Goal: Task Accomplishment & Management: Manage account settings

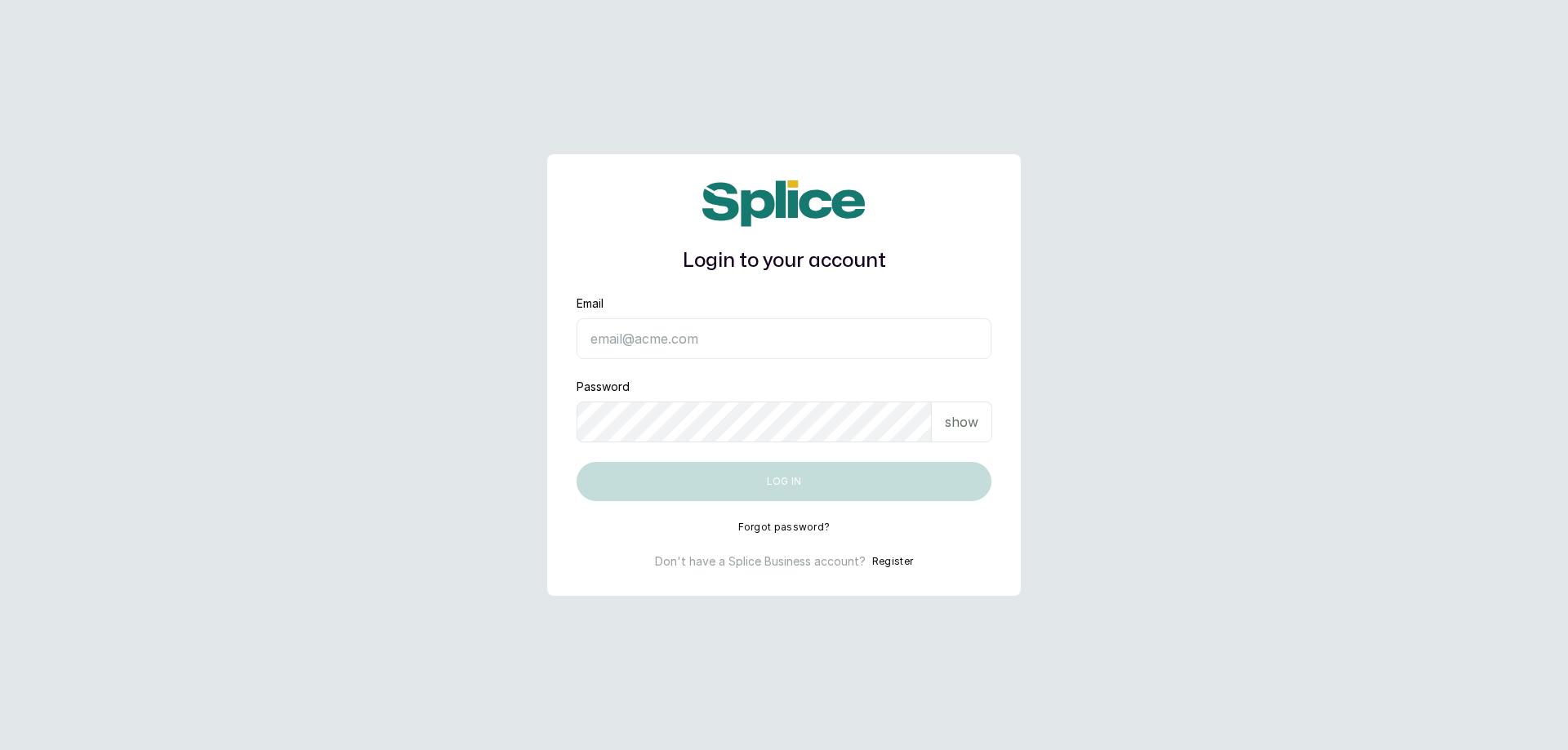
type input "connectikoyi@thebraidingvault.com"
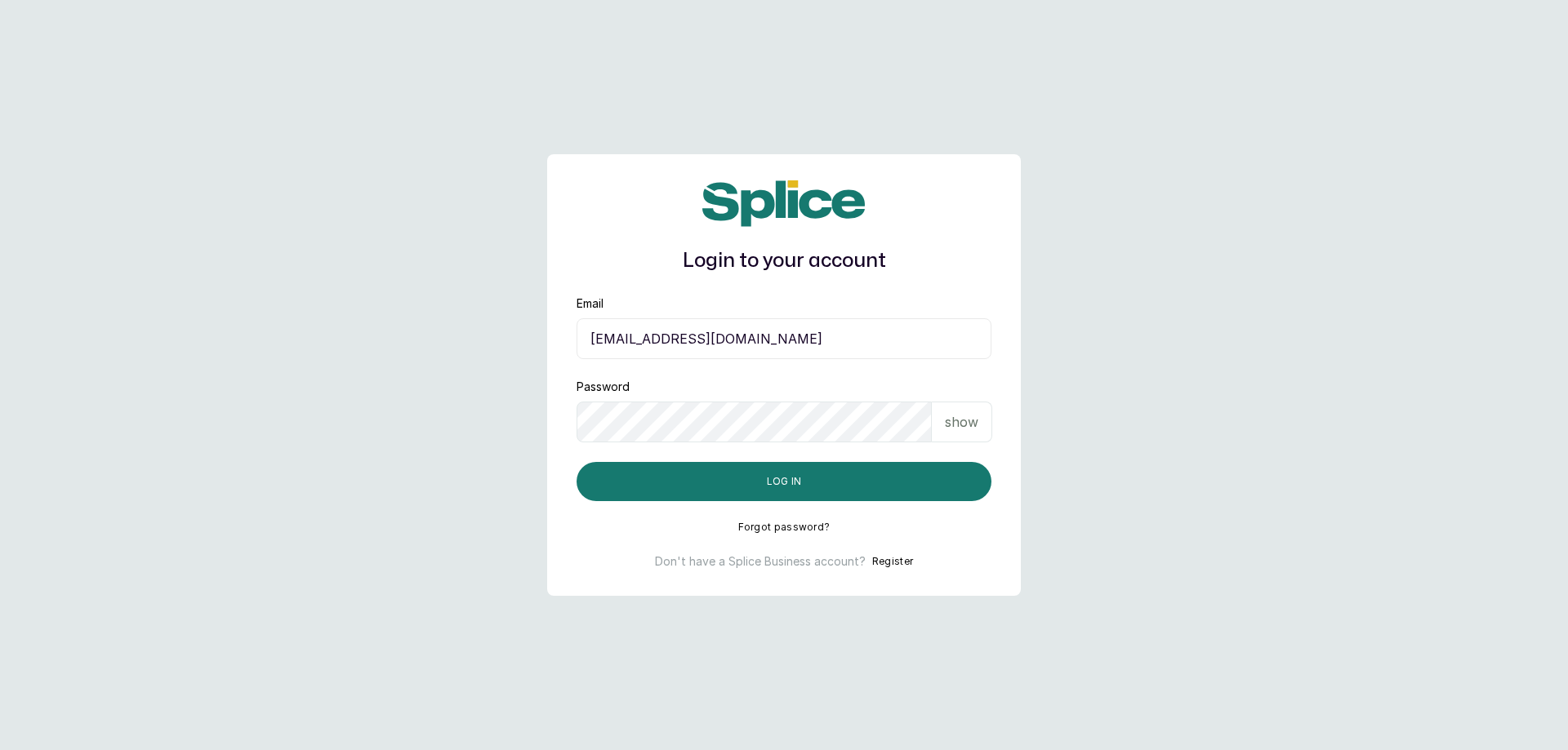
click at [690, 346] on input "connectikoyi@thebraidingvault.com" at bounding box center [783, 339] width 415 height 41
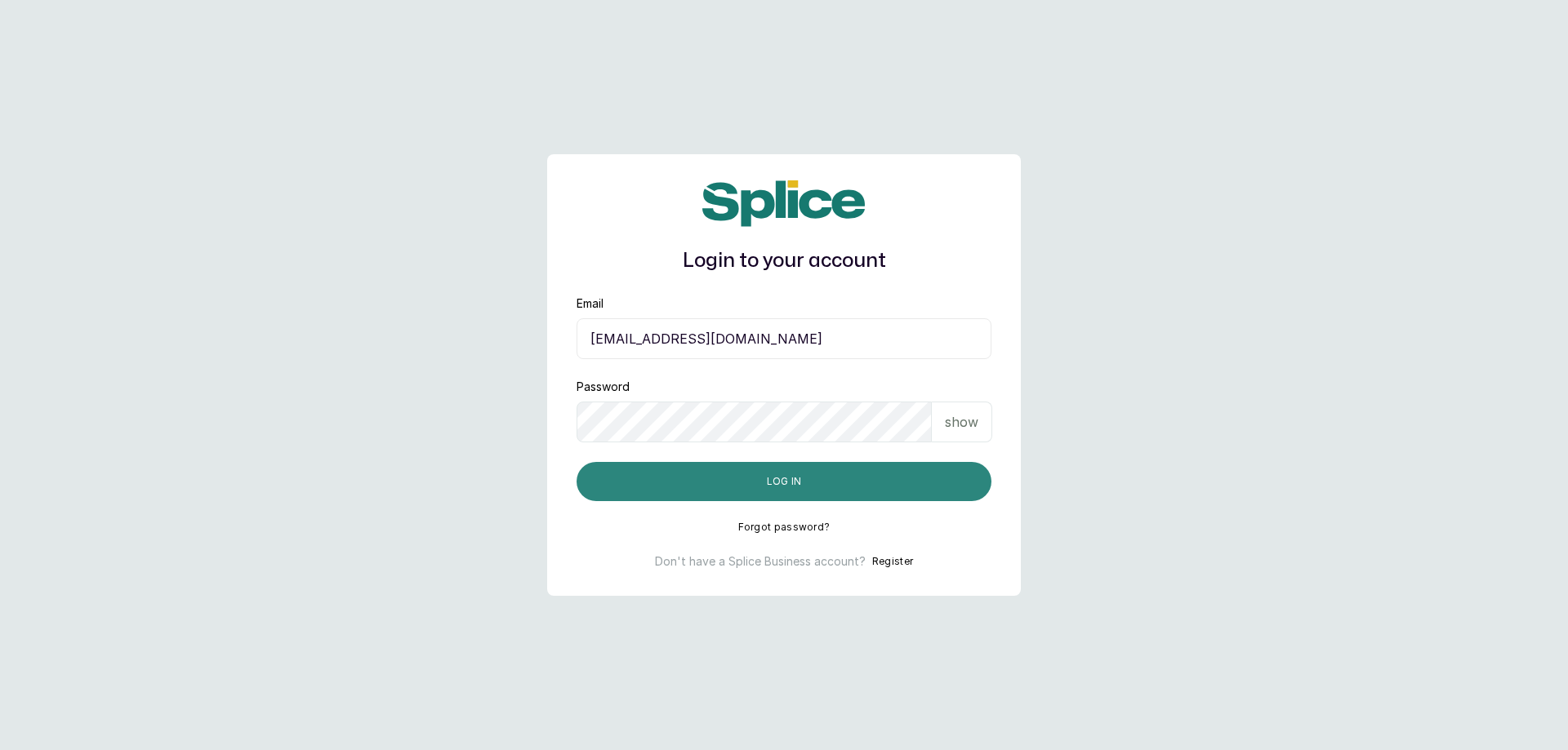
click at [756, 469] on button "Log in" at bounding box center [783, 481] width 415 height 39
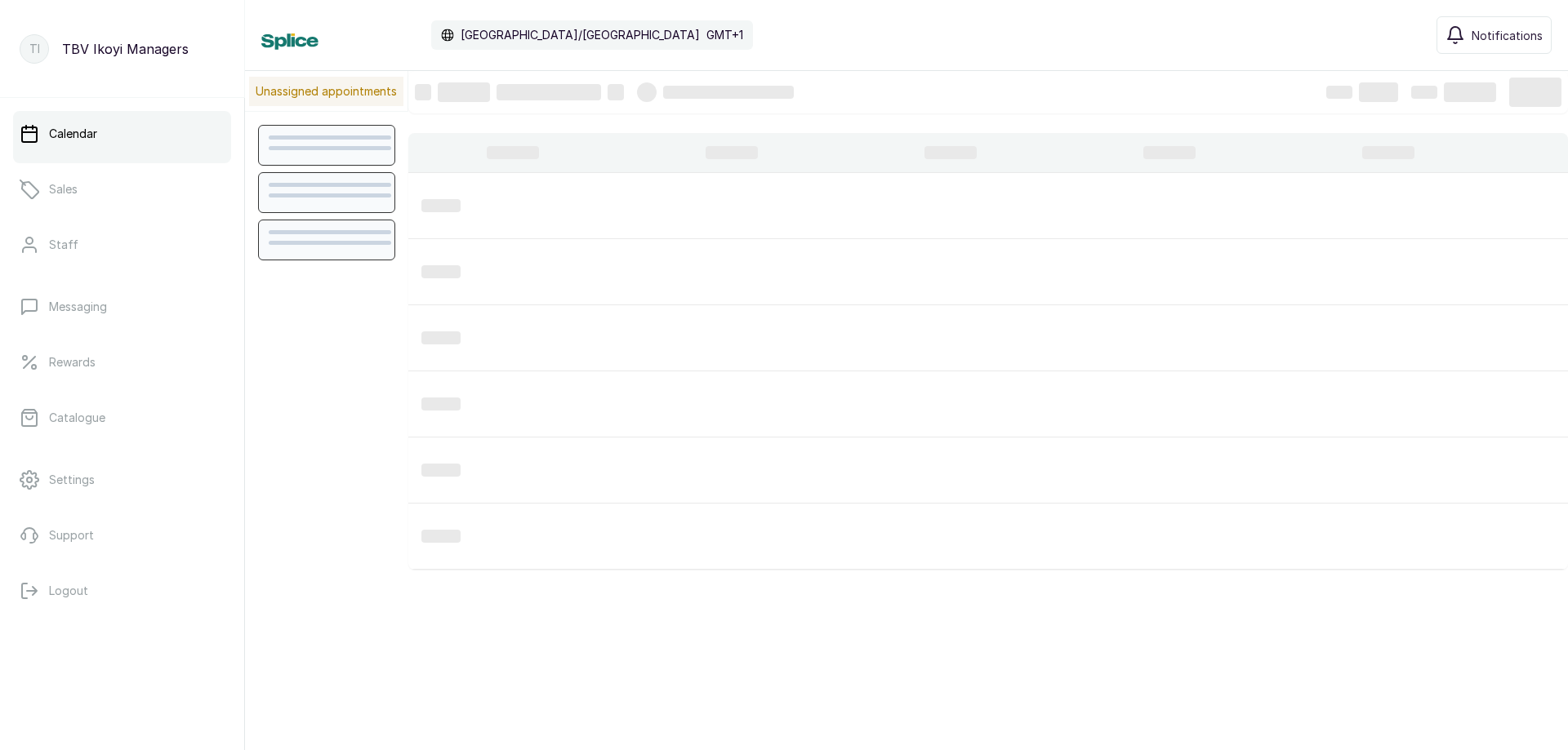
scroll to position [550, 0]
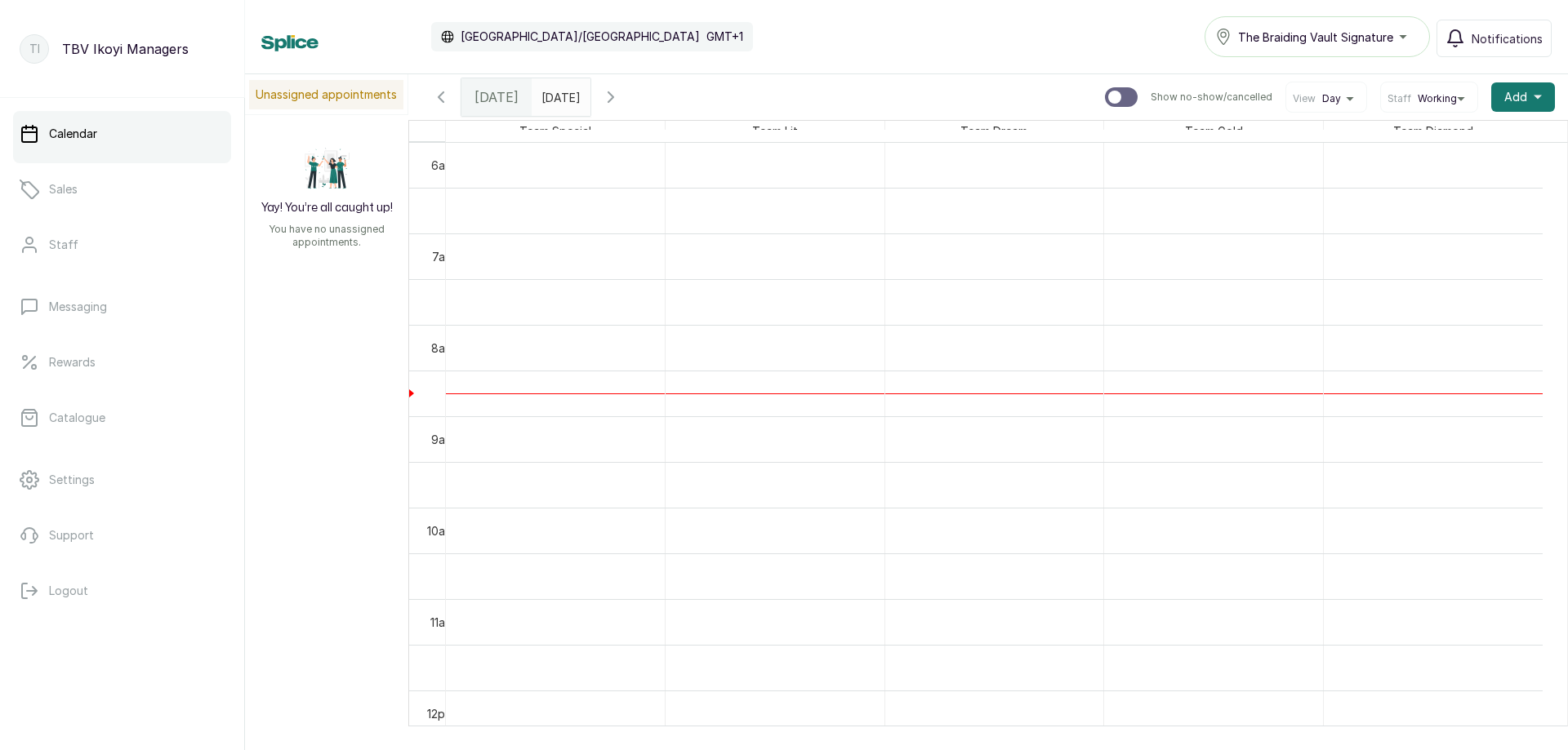
click at [491, 104] on span "[DATE]" at bounding box center [496, 96] width 44 height 20
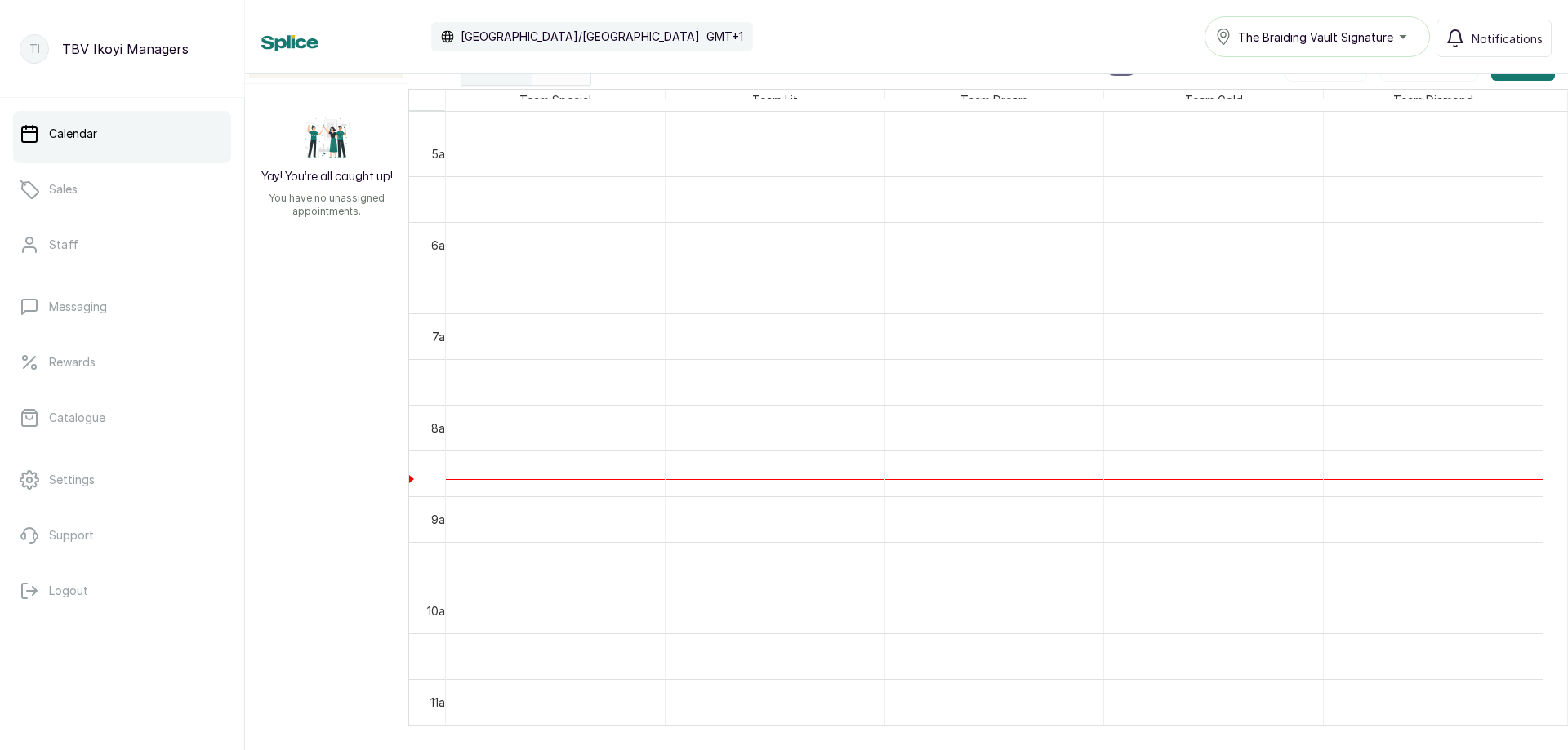
scroll to position [520, 0]
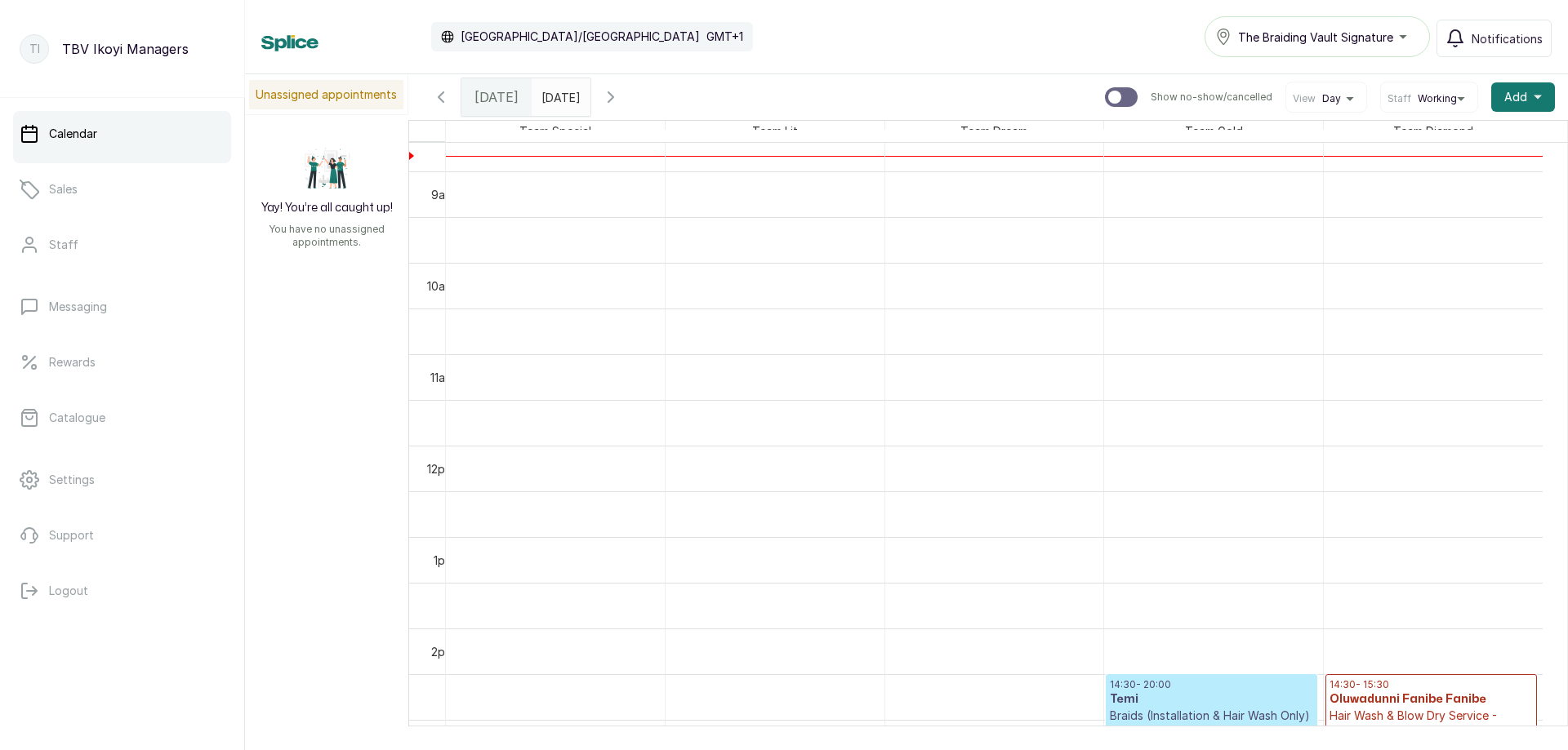
scroll to position [875, 0]
